Goal: Task Accomplishment & Management: Use online tool/utility

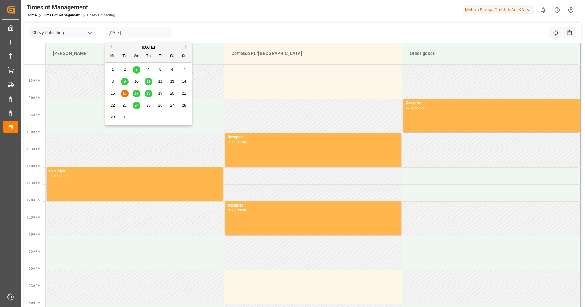
click at [136, 93] on span "17" at bounding box center [136, 93] width 4 height 4
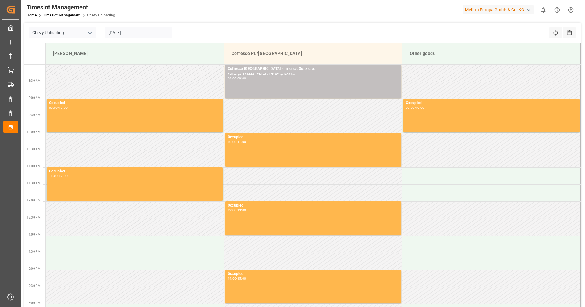
click at [126, 32] on input "[DATE]" at bounding box center [139, 33] width 68 height 12
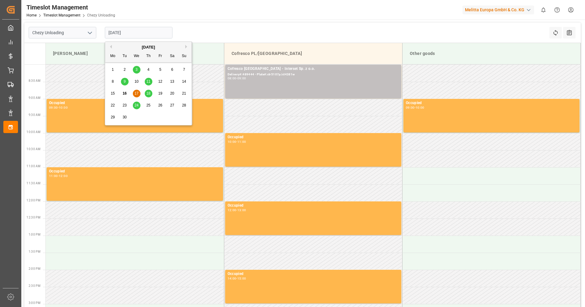
click at [150, 92] on span "18" at bounding box center [148, 93] width 4 height 4
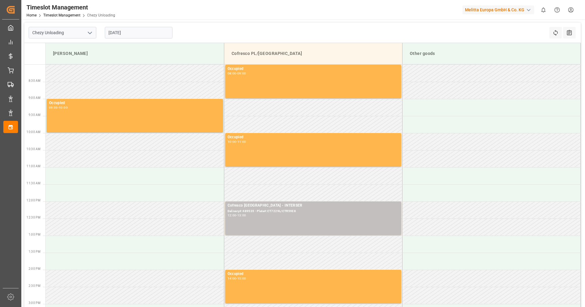
click at [137, 35] on input "[DATE]" at bounding box center [139, 33] width 68 height 12
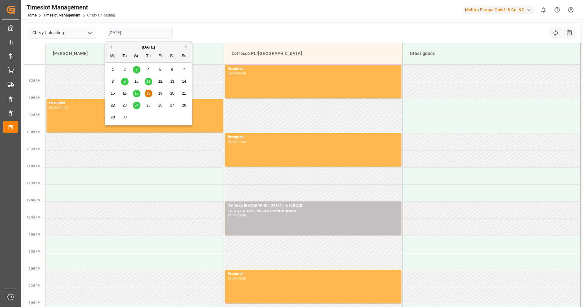
click at [134, 95] on div "17" at bounding box center [137, 93] width 8 height 7
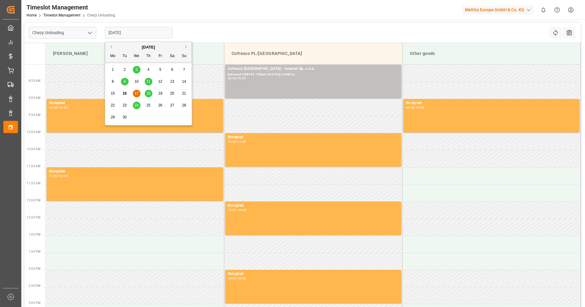
click at [120, 33] on input "[DATE]" at bounding box center [139, 33] width 68 height 12
click at [136, 92] on span "17" at bounding box center [136, 93] width 4 height 4
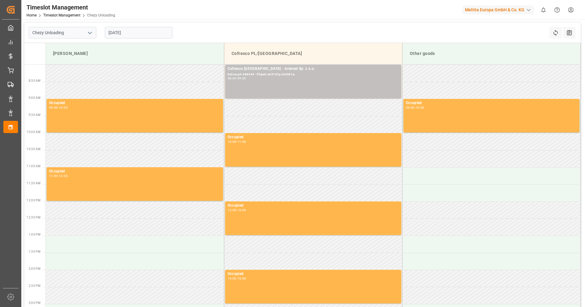
click at [147, 33] on input "[DATE]" at bounding box center [139, 33] width 68 height 12
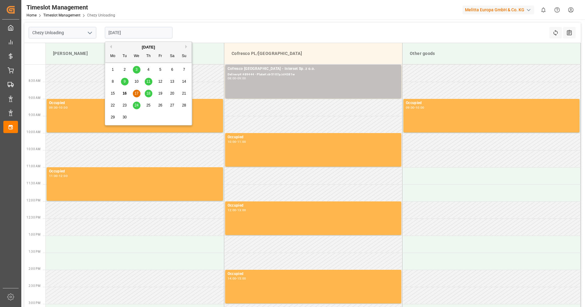
click at [137, 95] on span "17" at bounding box center [136, 93] width 4 height 4
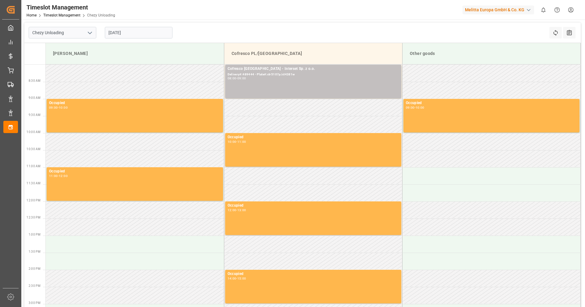
click at [136, 33] on input "[DATE]" at bounding box center [139, 33] width 68 height 12
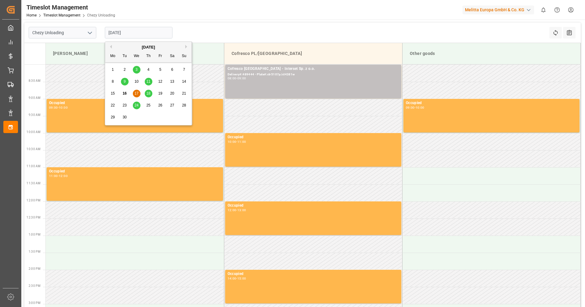
click at [148, 93] on span "18" at bounding box center [148, 93] width 4 height 4
type input "[DATE]"
